Goal: Check status: Check status

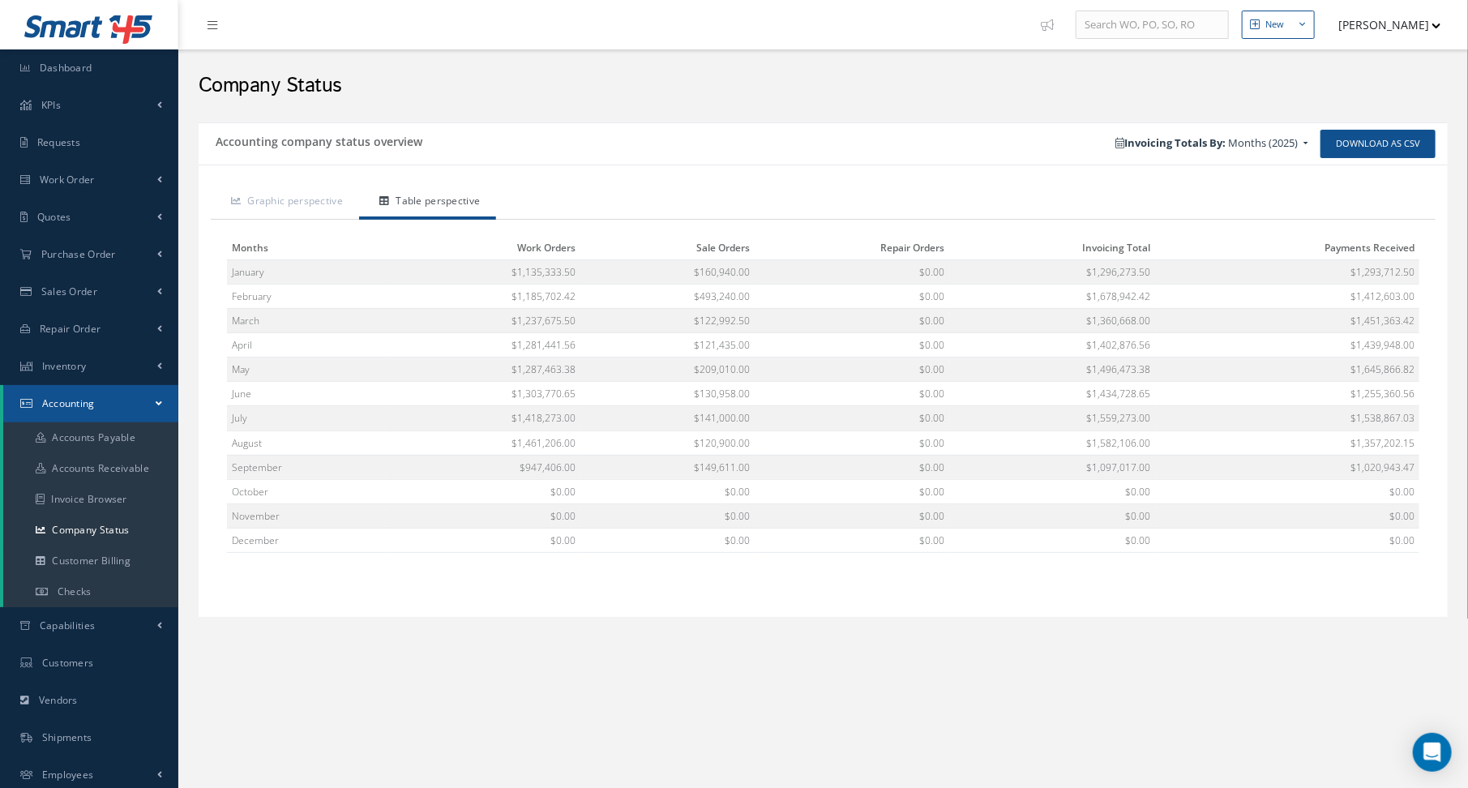
click at [729, 73] on div "Company Status" at bounding box center [823, 82] width 1274 height 49
click at [104, 185] on link "Work Order" at bounding box center [89, 179] width 178 height 37
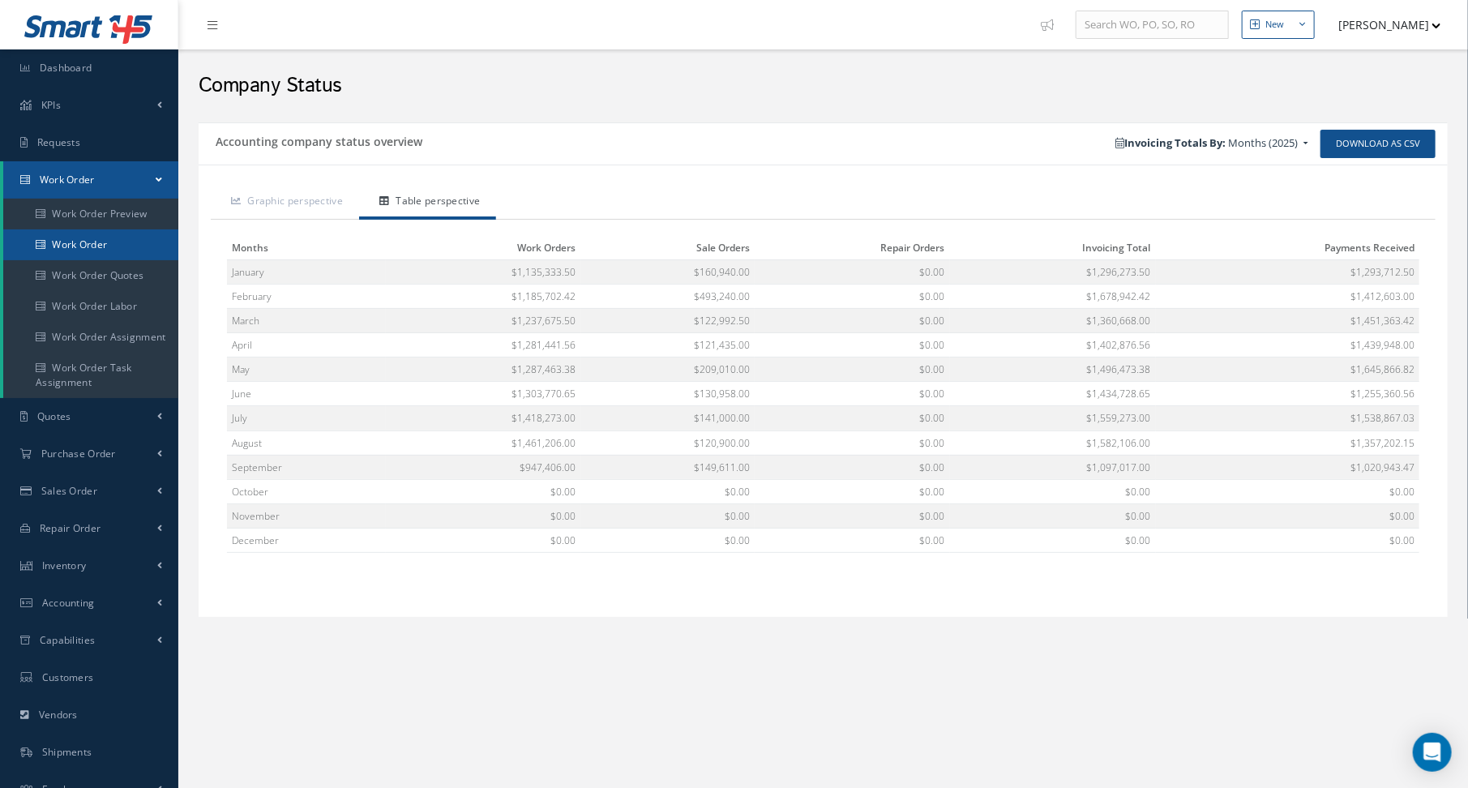
click at [94, 246] on link "Work Order" at bounding box center [90, 244] width 175 height 31
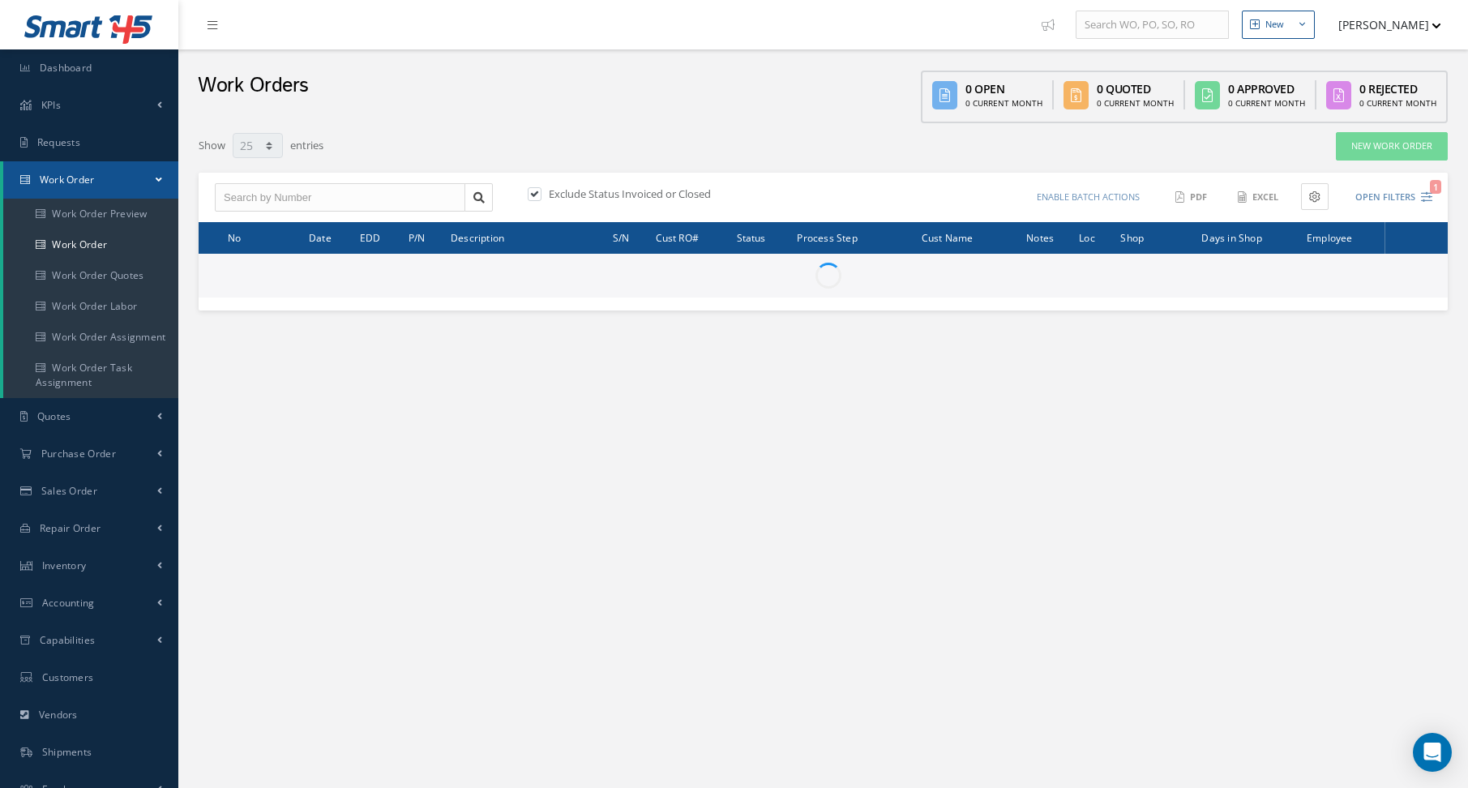
select select "25"
click at [280, 191] on input "text" at bounding box center [340, 197] width 250 height 29
type input "48791"
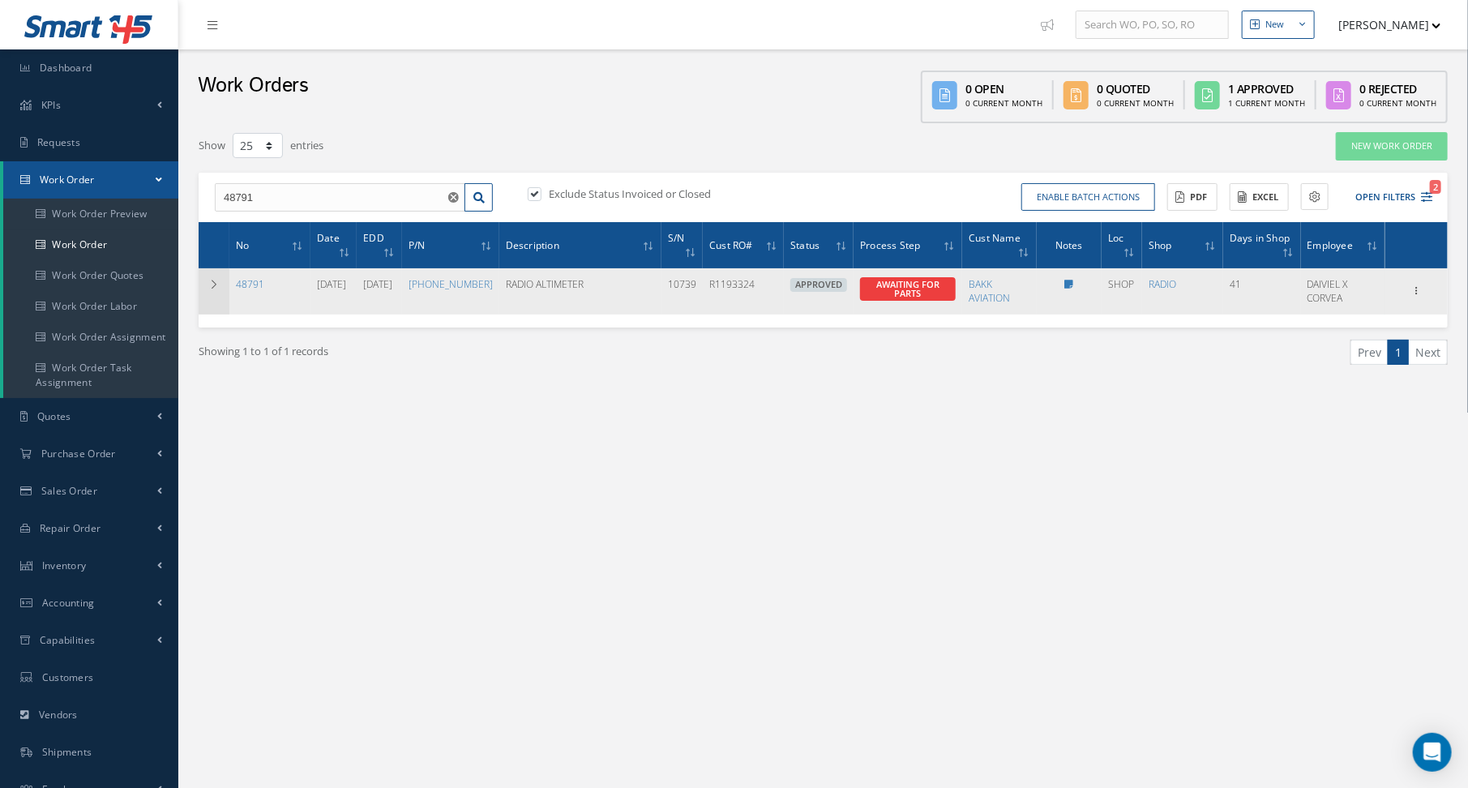
click at [206, 286] on td at bounding box center [214, 290] width 31 height 45
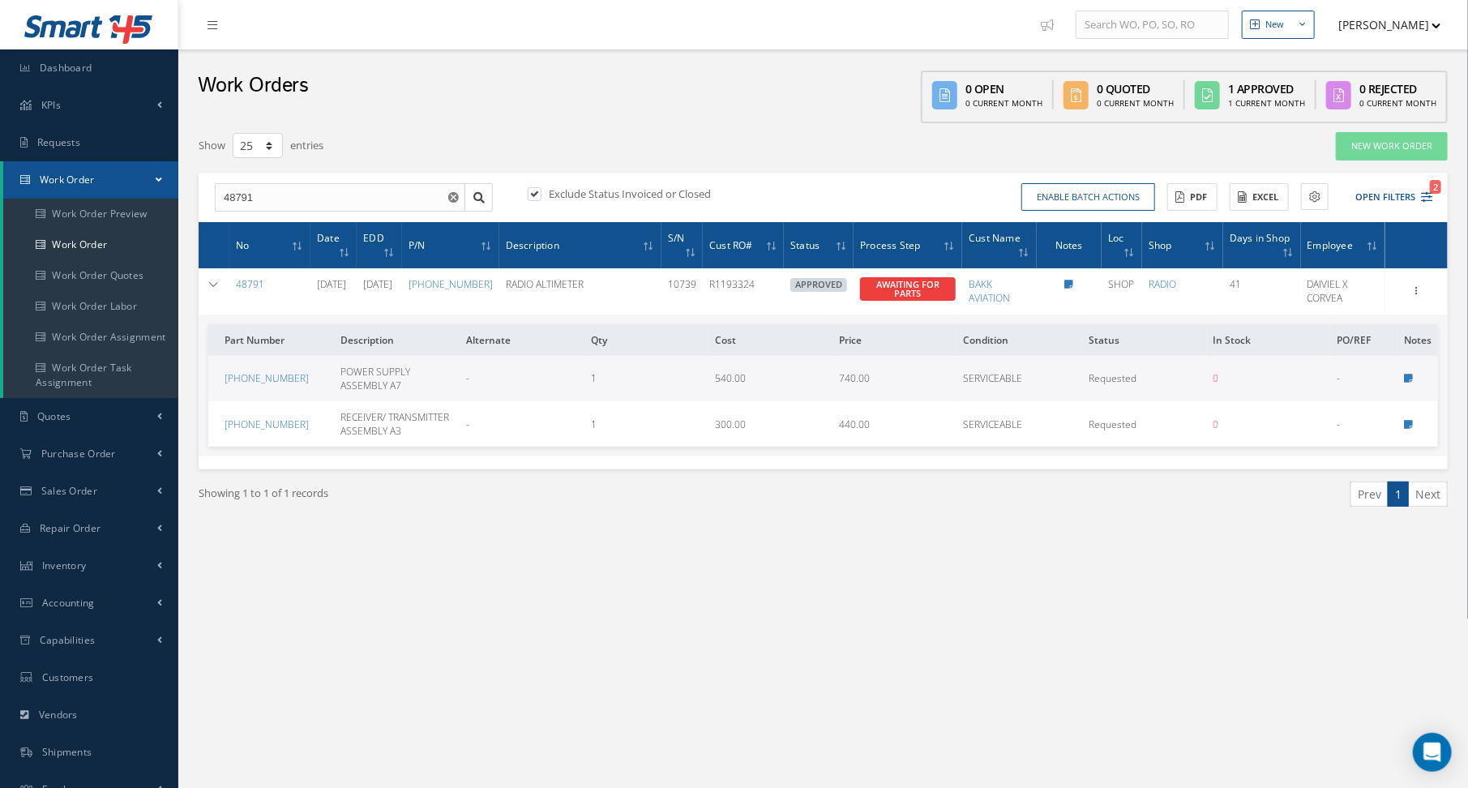
click at [338, 516] on div "Showing 1 to 1 of 1 records" at bounding box center [504, 501] width 637 height 38
drag, startPoint x: 490, startPoint y: 294, endPoint x: 441, endPoint y: 280, distance: 50.8
click at [441, 280] on td "[PHONE_NUMBER]" at bounding box center [450, 290] width 97 height 45
copy link "[PHONE_NUMBER]"
click at [37, 242] on icon at bounding box center [41, 245] width 10 height 10
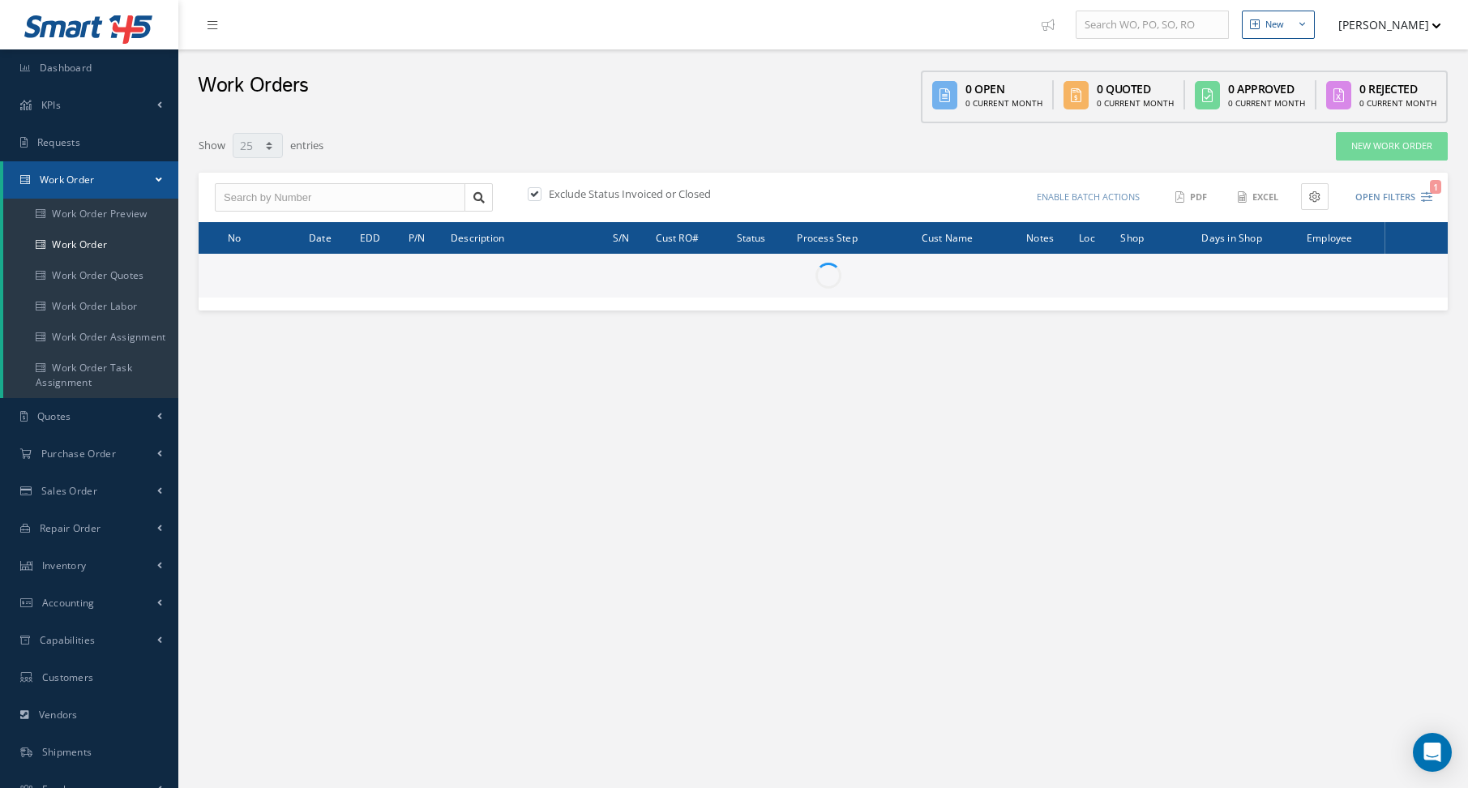
select select "25"
type input "All Work Request"
type input "All Work Performed"
type input "All Status"
type input "WO Part Status"
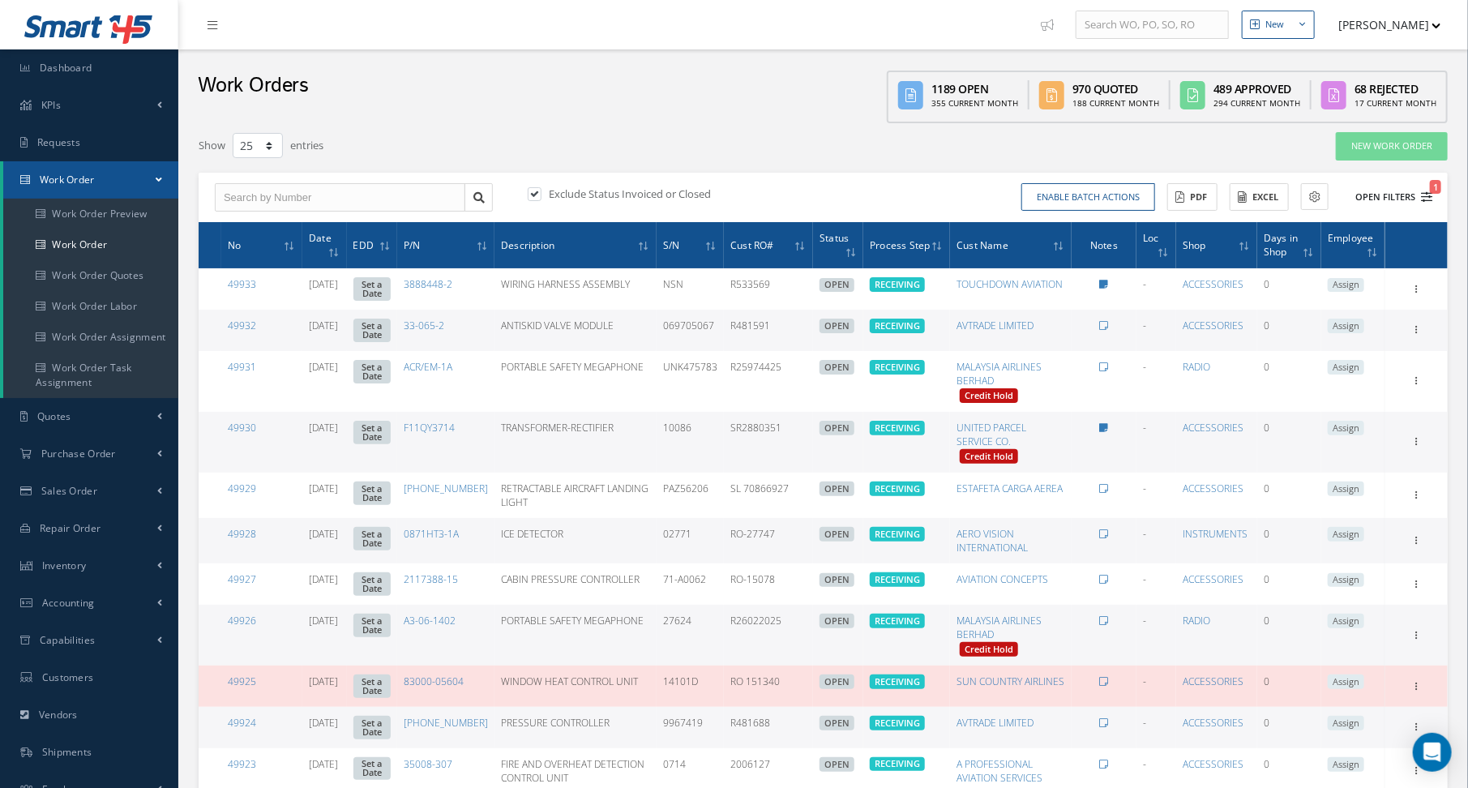
click at [1427, 198] on icon "1" at bounding box center [1426, 196] width 11 height 11
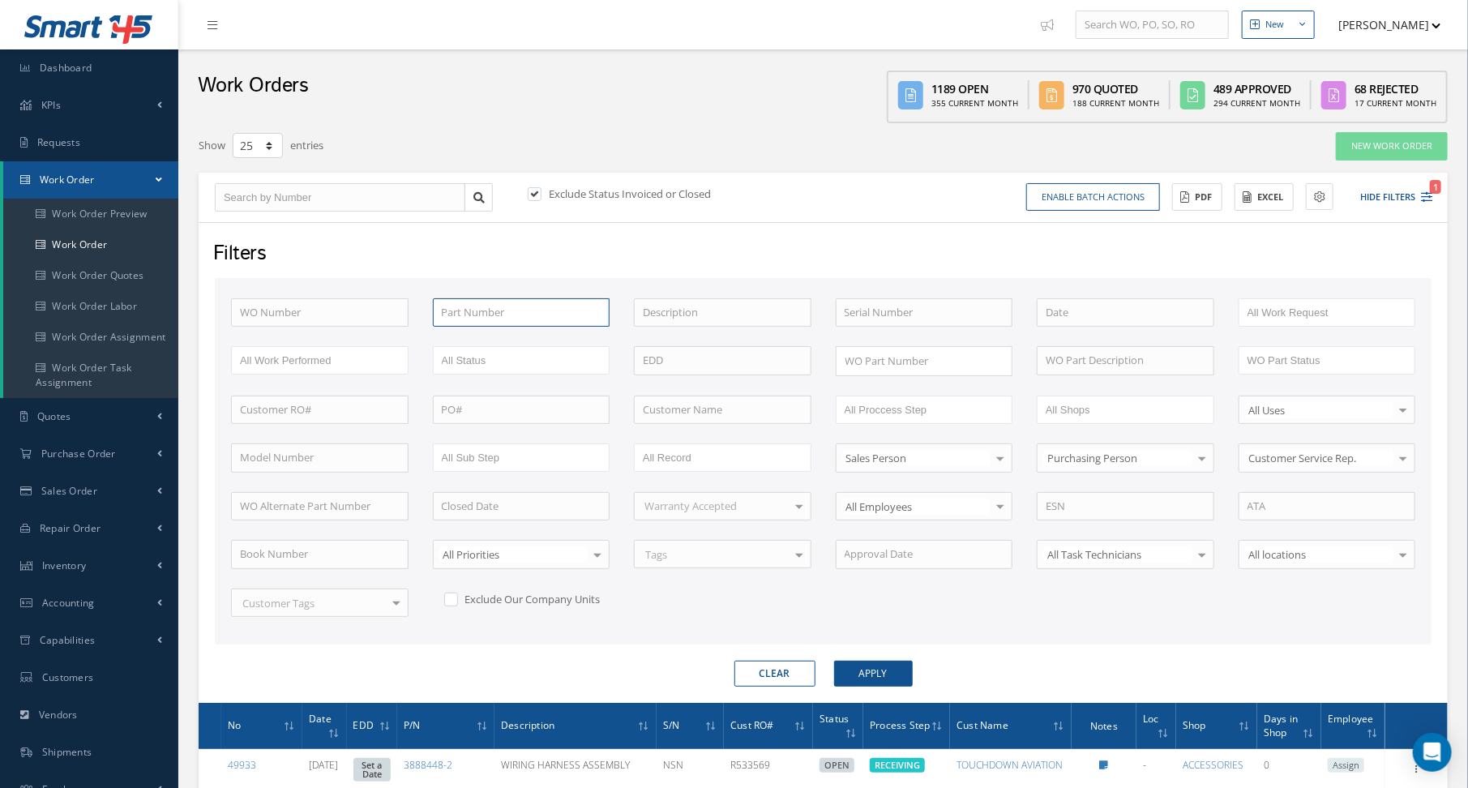
click at [456, 305] on input "text" at bounding box center [522, 312] width 178 height 29
paste input "[PHONE_NUMBER]"
type input "[PHONE_NUMBER]"
click at [834, 661] on button "Apply" at bounding box center [873, 674] width 79 height 26
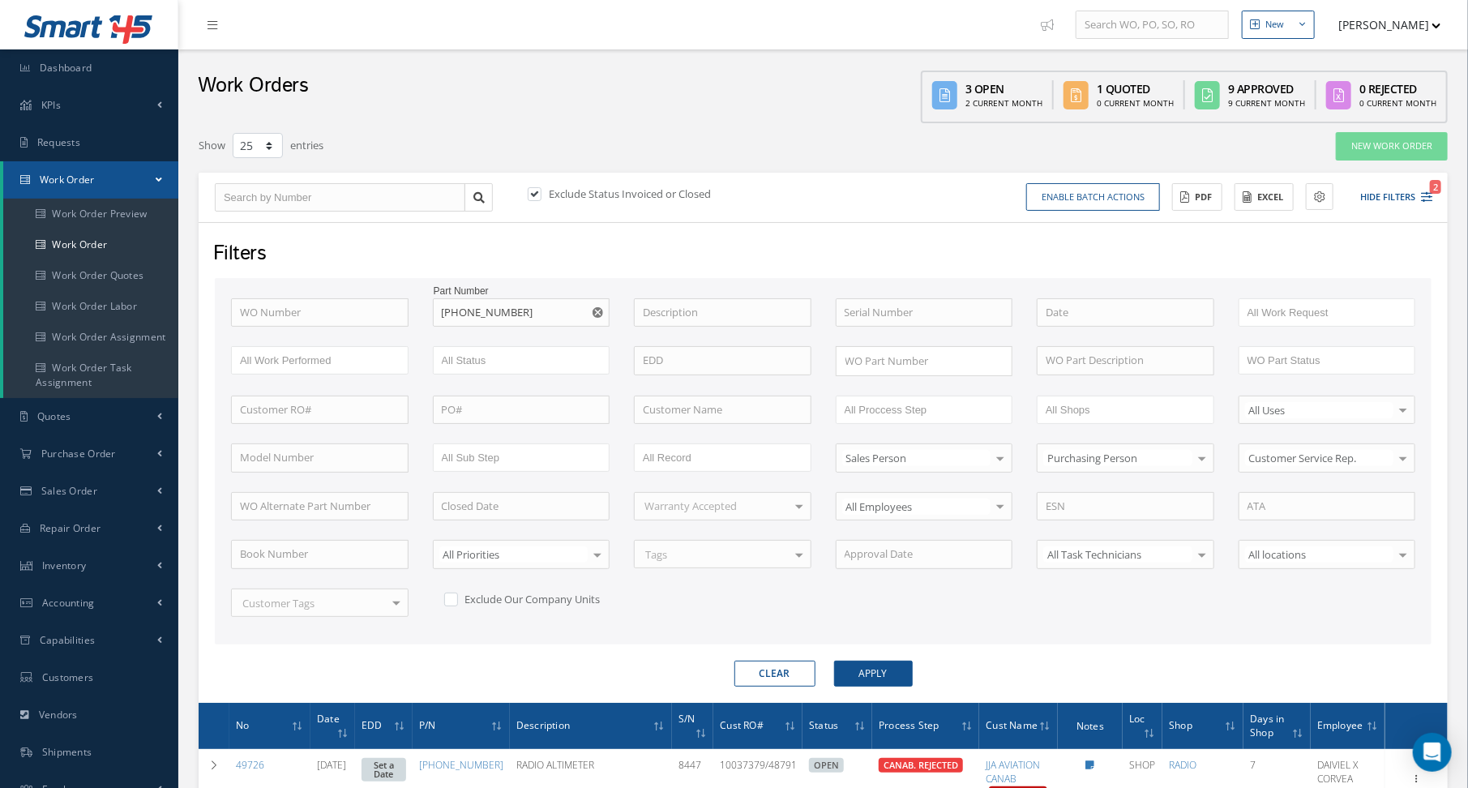
click at [541, 198] on label at bounding box center [543, 193] width 4 height 15
click at [533, 198] on input "checkbox" at bounding box center [533, 195] width 11 height 11
checkbox input "false"
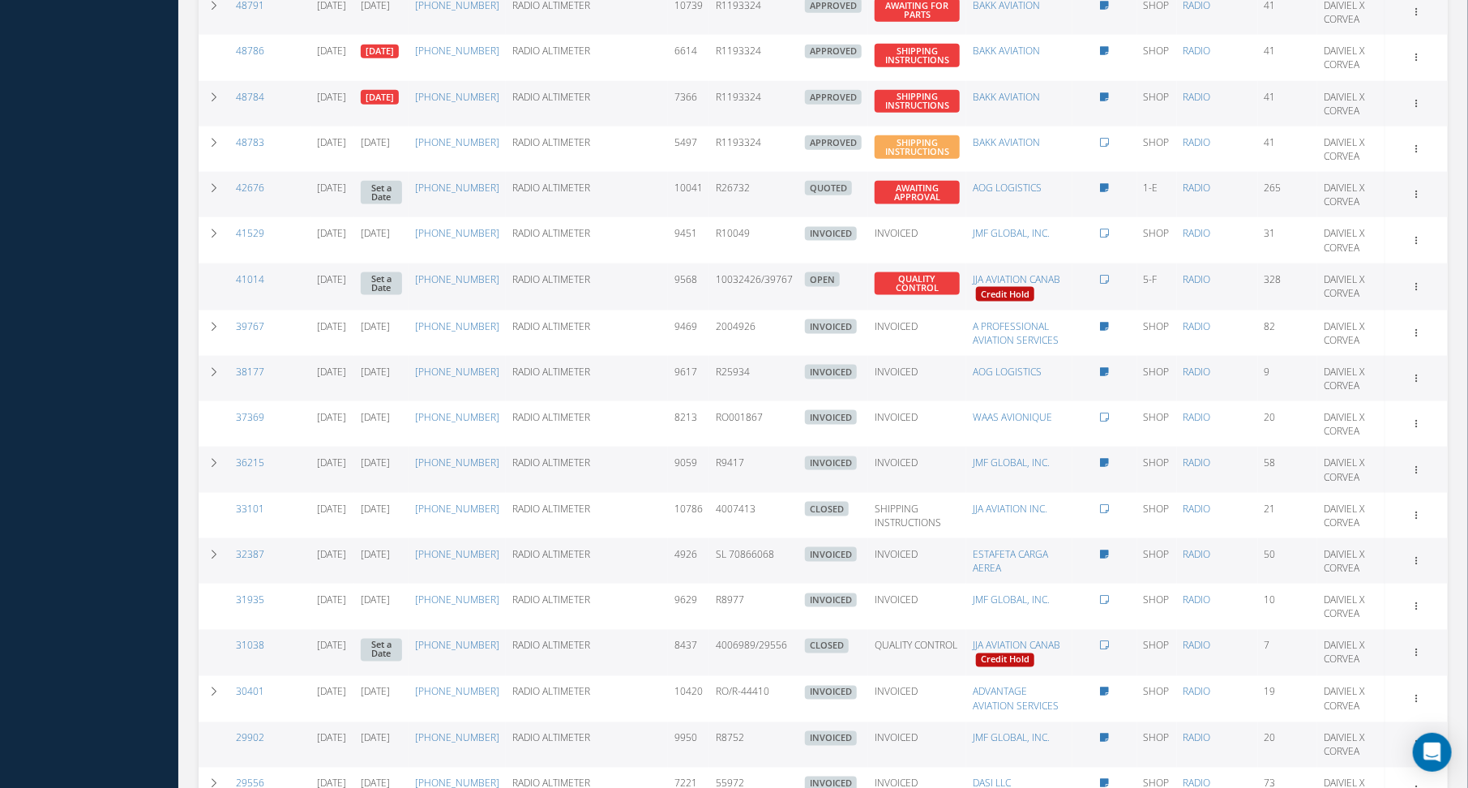
scroll to position [1104, 0]
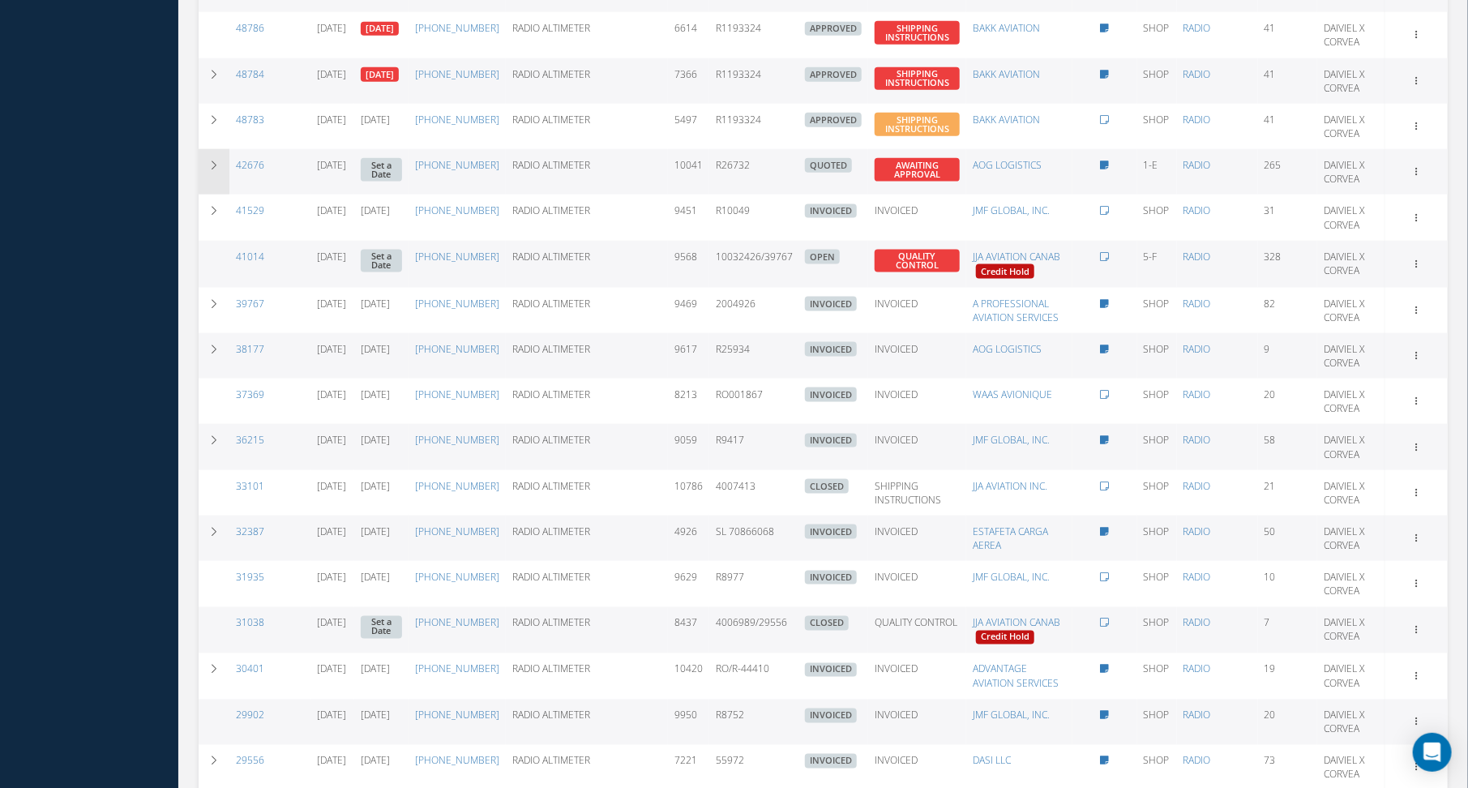
click at [210, 195] on td at bounding box center [214, 171] width 31 height 45
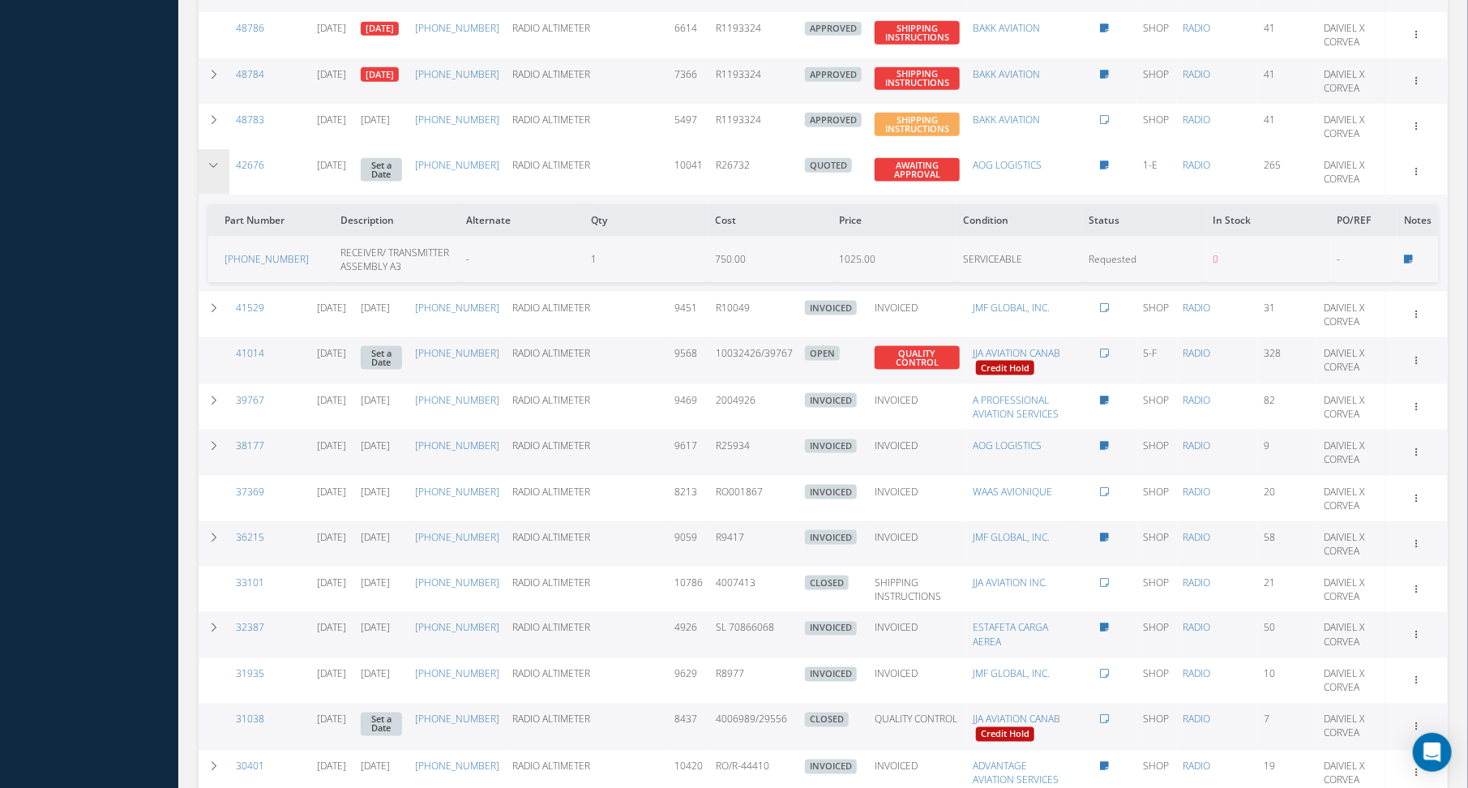
click at [210, 195] on td at bounding box center [214, 171] width 31 height 45
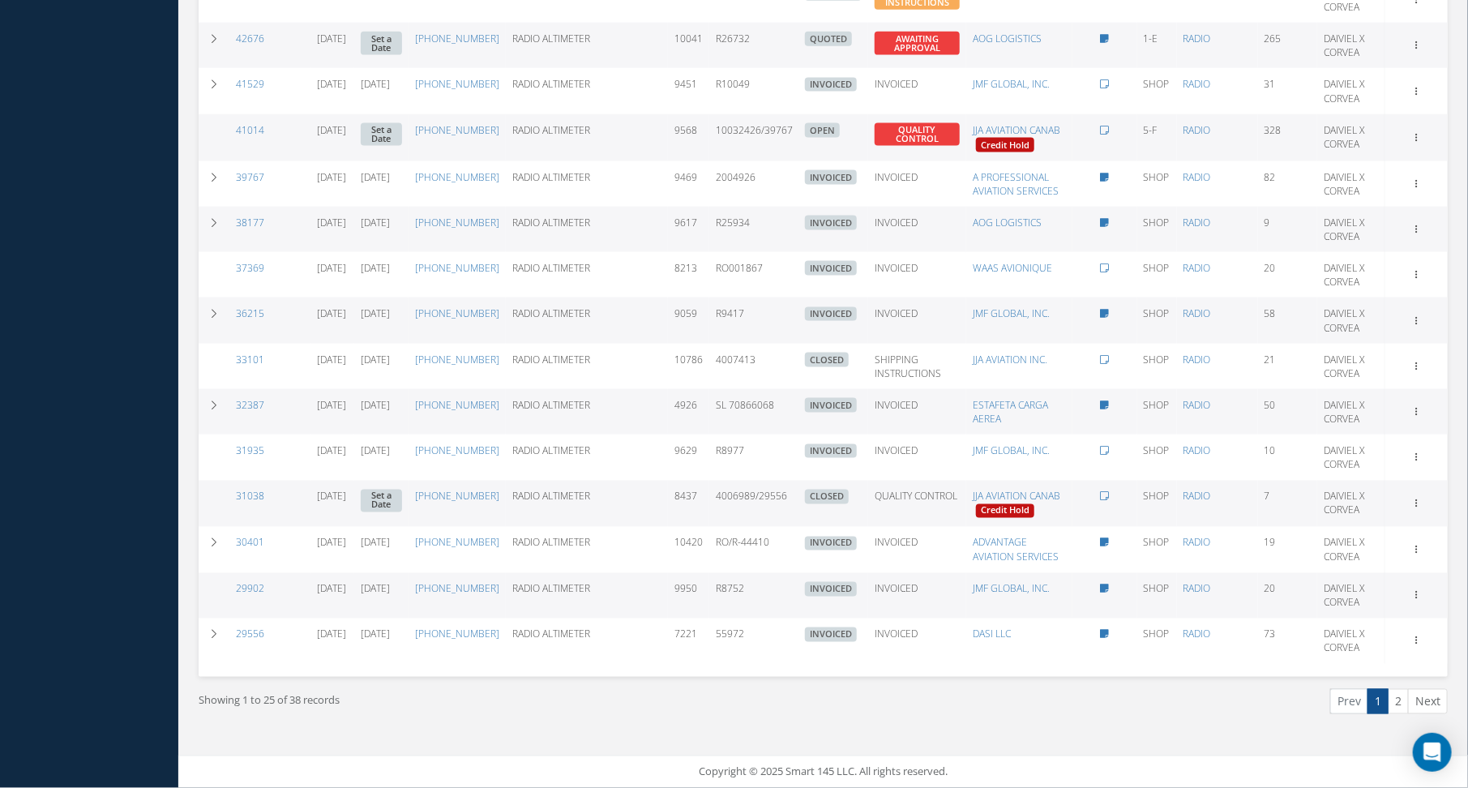
scroll to position [1566, 0]
drag, startPoint x: 669, startPoint y: 709, endPoint x: 654, endPoint y: 711, distance: 14.7
click at [654, 711] on div "Showing 1 to 25 of 38 records" at bounding box center [504, 708] width 637 height 38
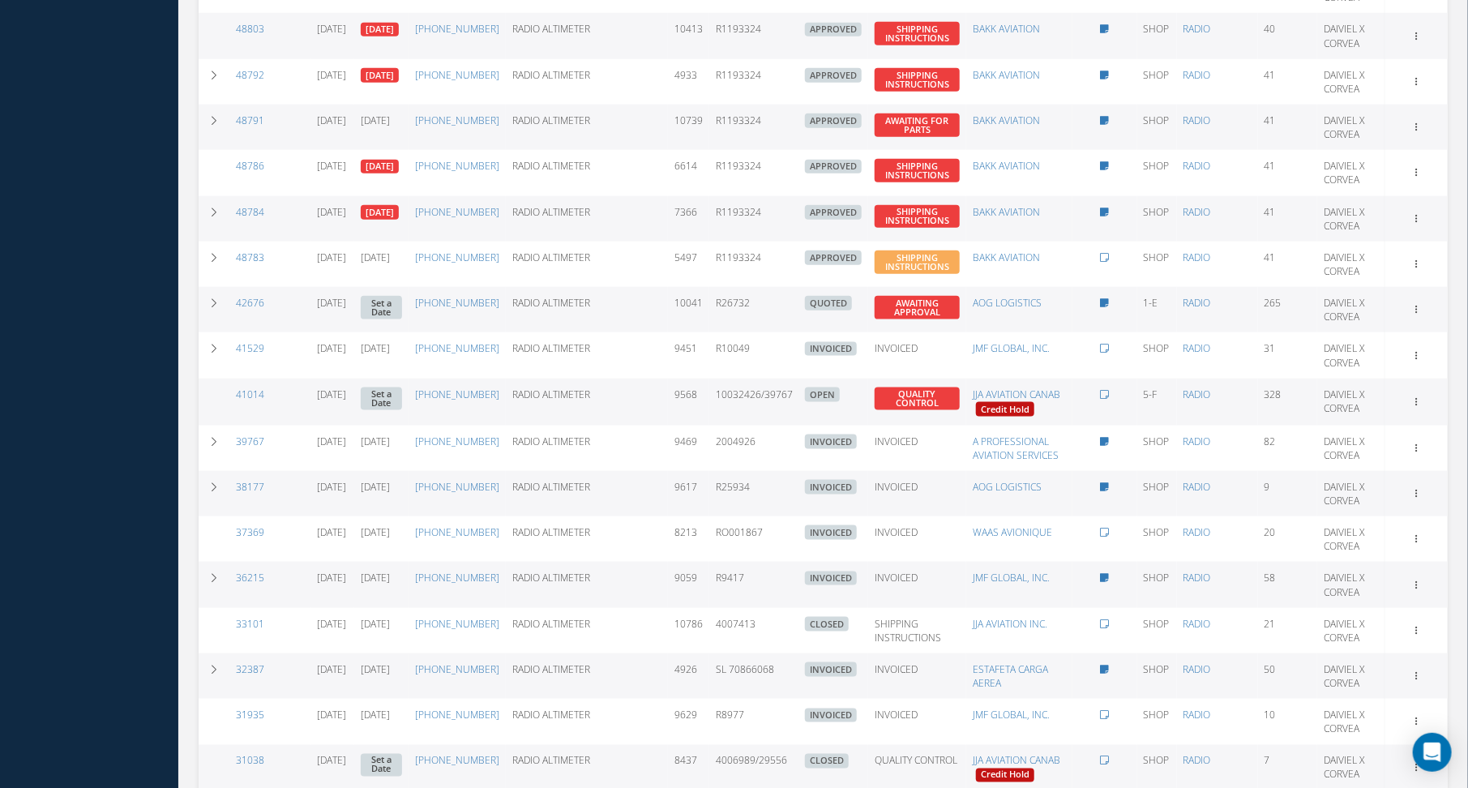
scroll to position [918, 0]
